Goal: Transaction & Acquisition: Purchase product/service

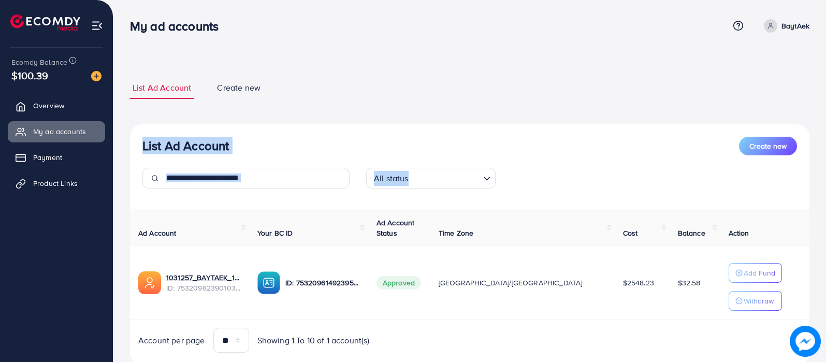
drag, startPoint x: 809, startPoint y: 61, endPoint x: 827, endPoint y: 162, distance: 103.1
click at [825, 162] on html "My ad accounts Help Center Contact Support Term and policy About Us BaytAek Pro…" at bounding box center [413, 181] width 826 height 362
click at [819, 181] on div "List Ad Account Create new List Ad Account Create new All status Loading... Ad …" at bounding box center [469, 197] width 713 height 394
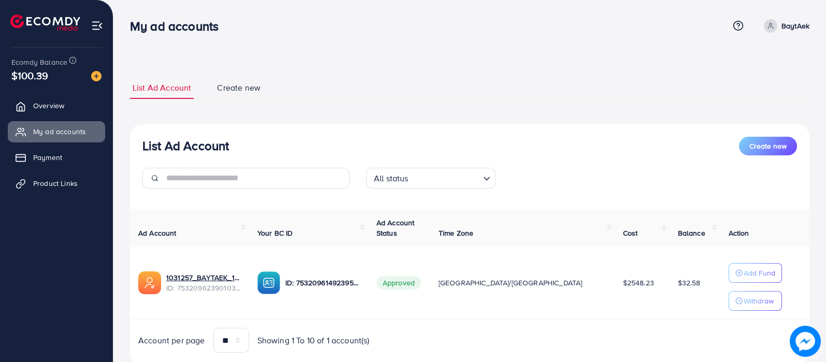
scroll to position [31, 0]
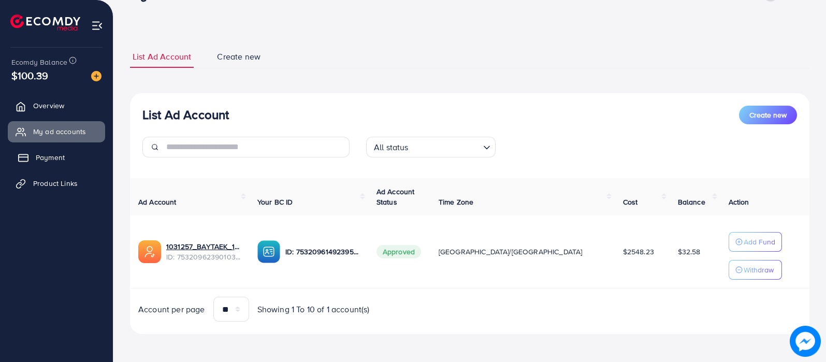
click at [44, 149] on link "Payment" at bounding box center [56, 157] width 97 height 21
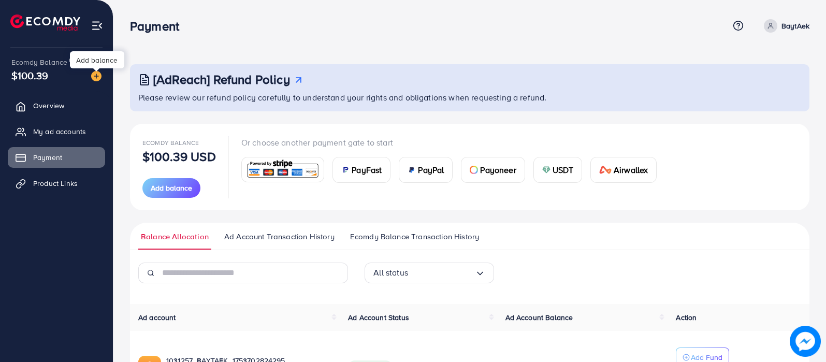
click at [98, 77] on img at bounding box center [96, 76] width 10 height 10
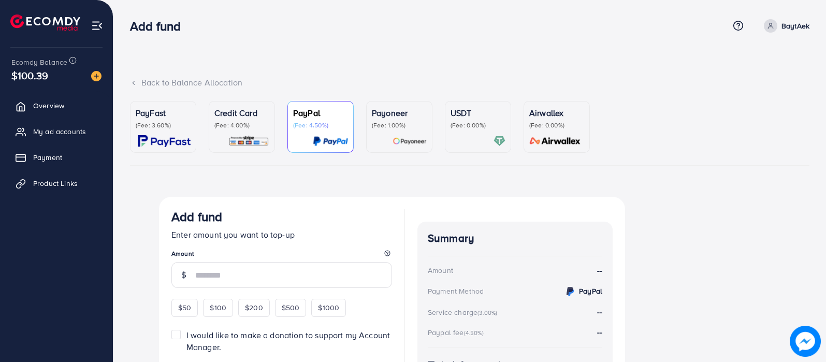
click at [392, 131] on div "Payoneer (Fee: 1.00%)" at bounding box center [399, 127] width 55 height 40
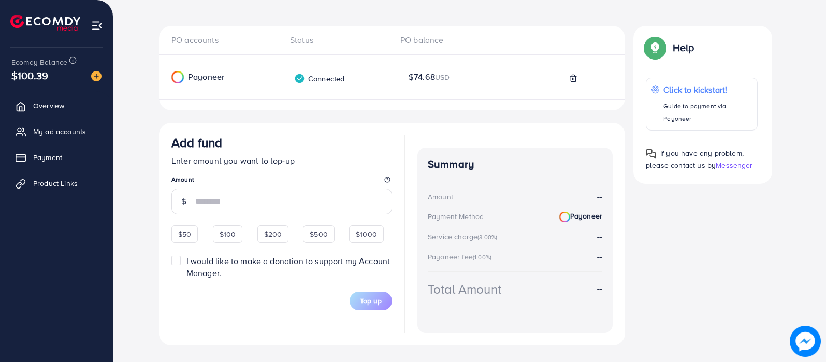
scroll to position [191, 0]
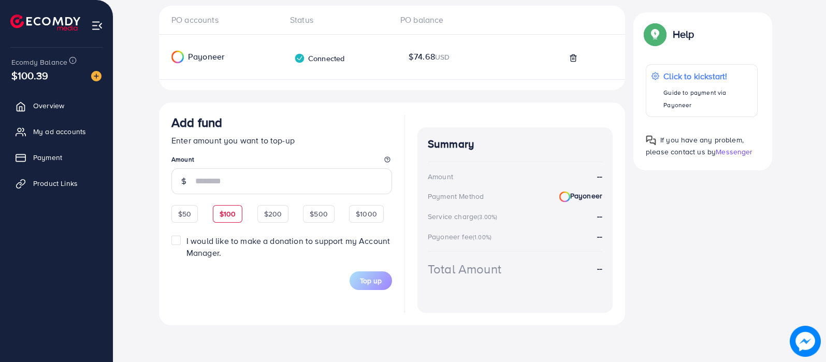
click at [225, 214] on span "$100" at bounding box center [228, 214] width 17 height 10
type input "***"
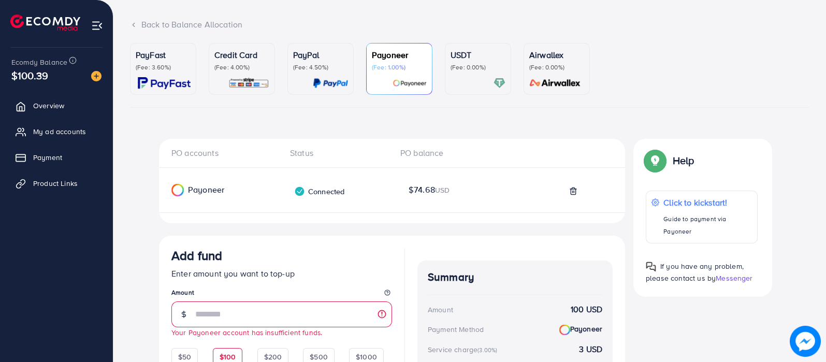
scroll to position [0, 0]
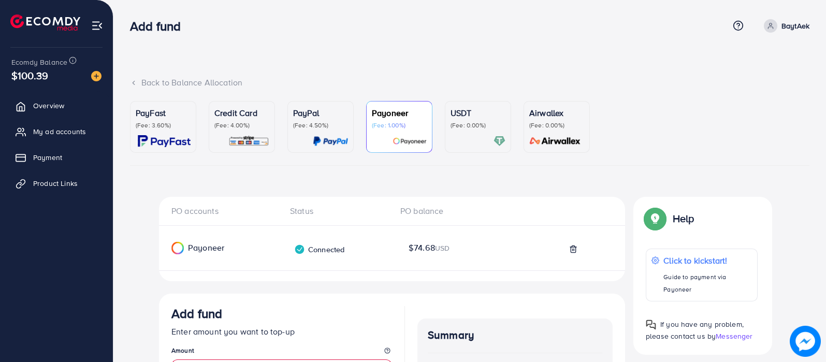
click at [451, 118] on link "USDT (Fee: 0.00%)" at bounding box center [478, 127] width 66 height 52
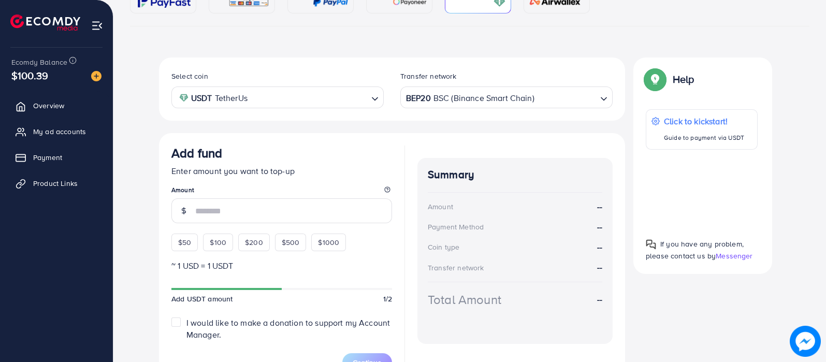
scroll to position [141, 0]
click at [191, 238] on span "$50" at bounding box center [184, 241] width 13 height 10
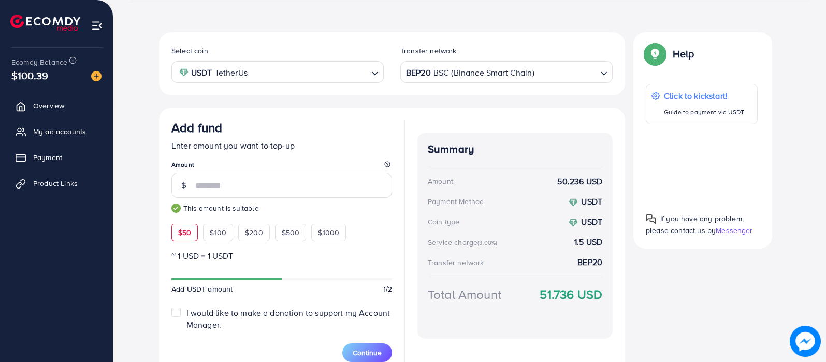
scroll to position [213, 0]
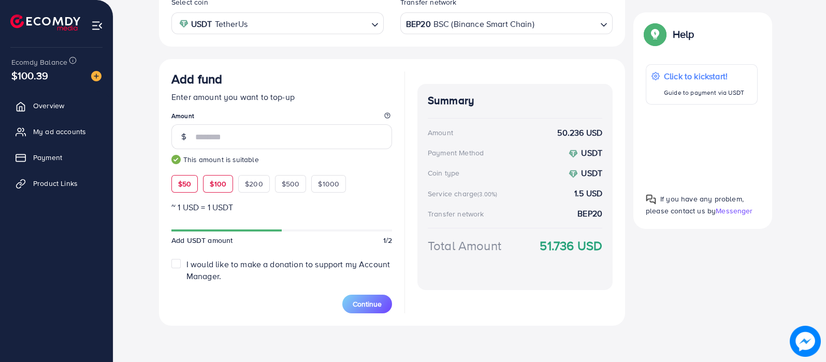
click at [222, 182] on span "$100" at bounding box center [218, 184] width 17 height 10
type input "***"
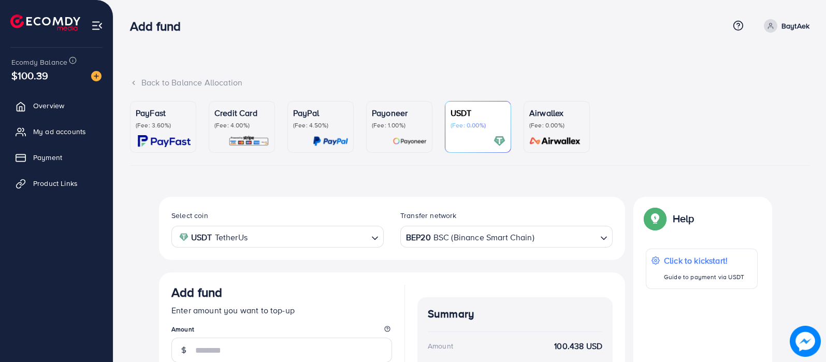
click at [418, 138] on img at bounding box center [410, 141] width 34 height 12
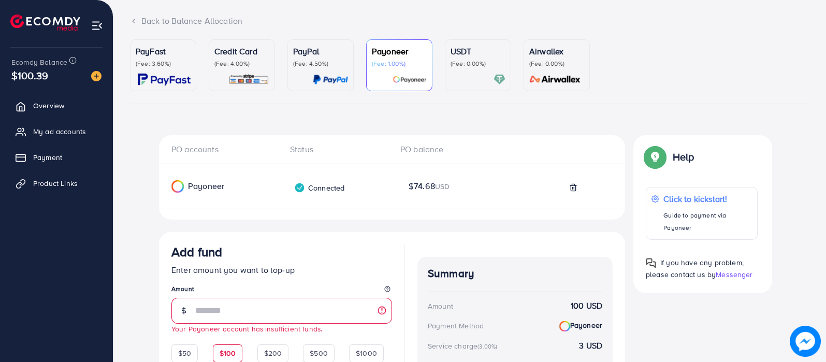
scroll to position [191, 0]
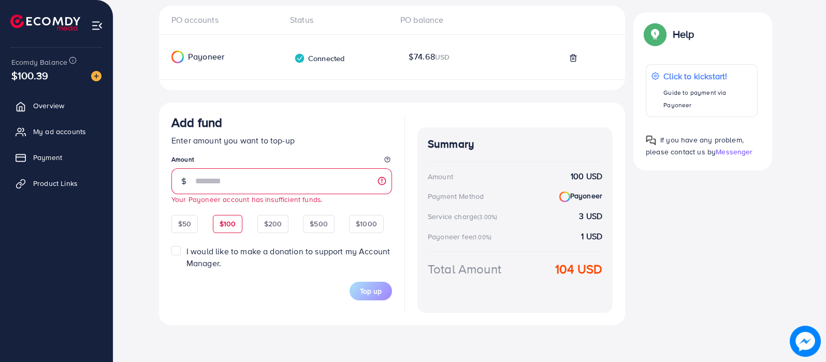
click at [64, 142] on ul "Overview My ad accounts Payment Product Links" at bounding box center [56, 148] width 113 height 114
click at [61, 132] on span "My ad accounts" at bounding box center [62, 131] width 53 height 10
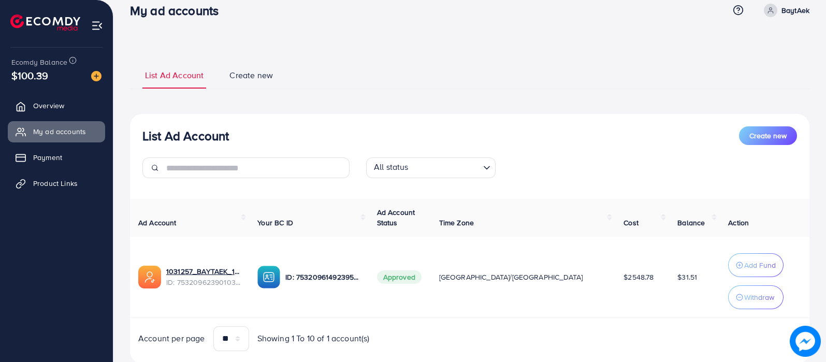
scroll to position [45, 0]
